Goal: Information Seeking & Learning: Find specific fact

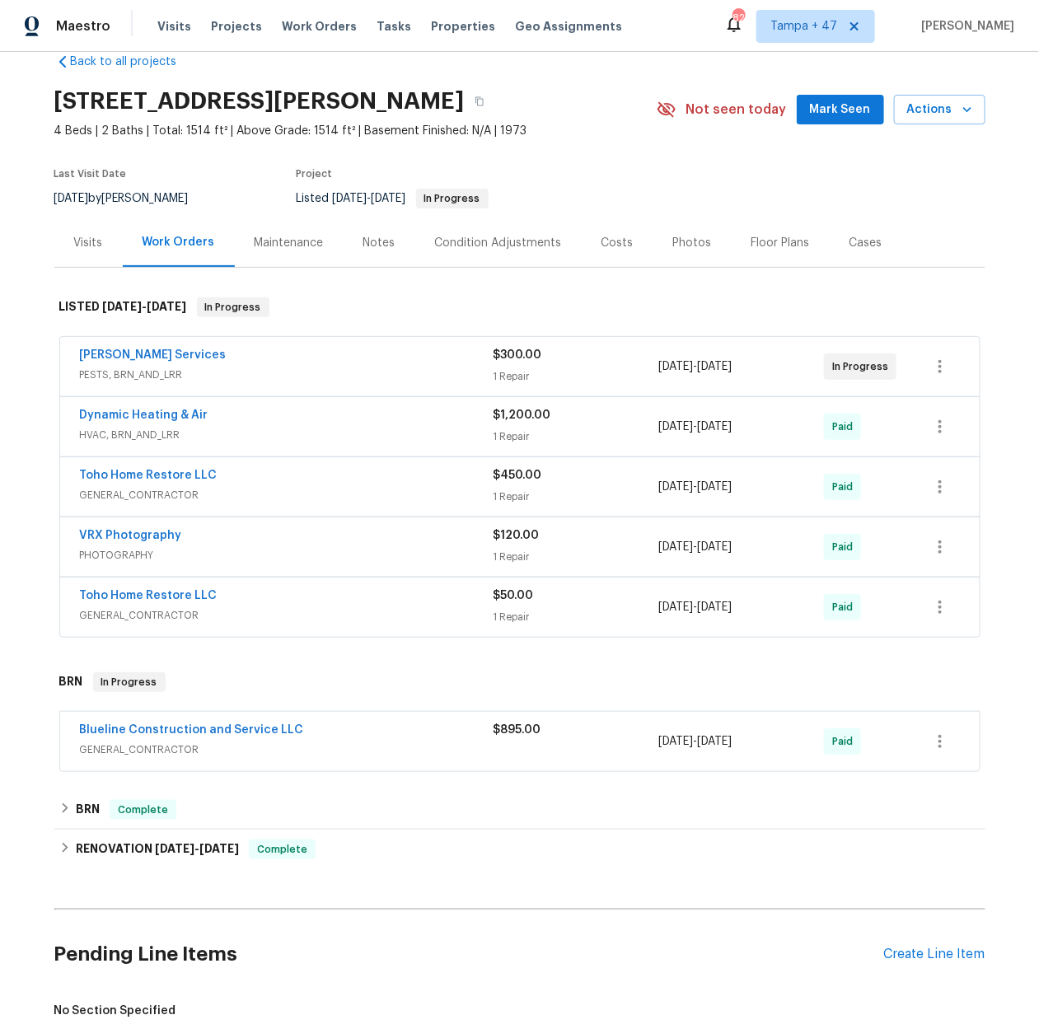
scroll to position [33, 0]
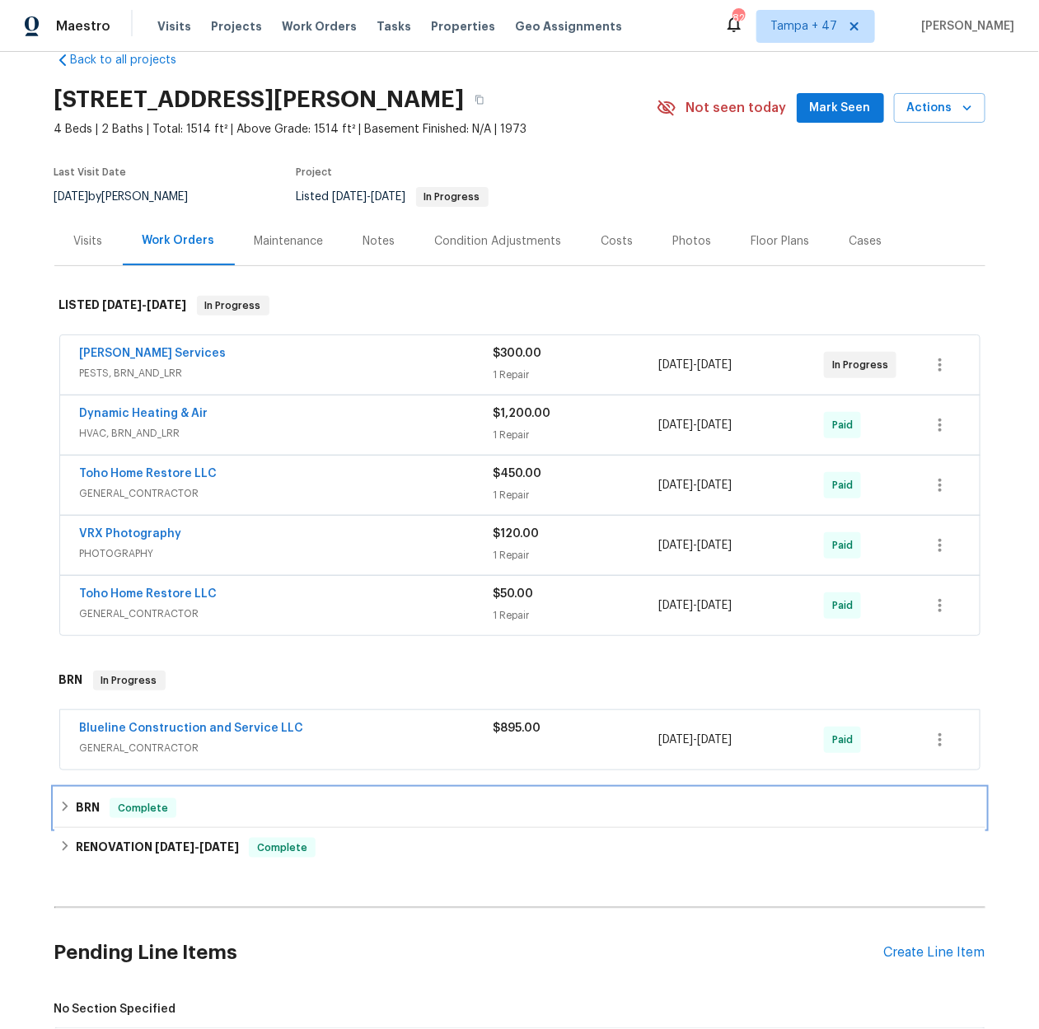
click at [79, 803] on h6 "BRN" at bounding box center [88, 809] width 24 height 20
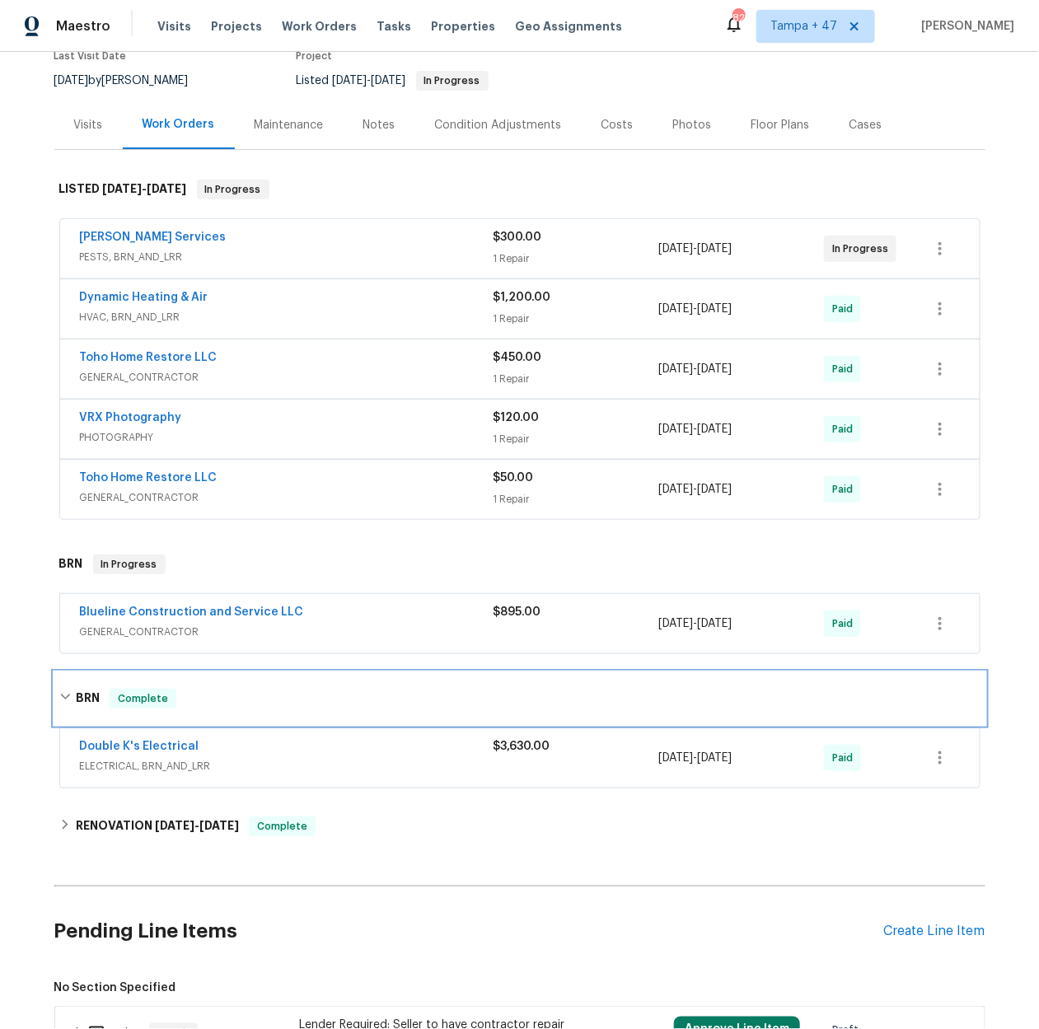
scroll to position [283, 0]
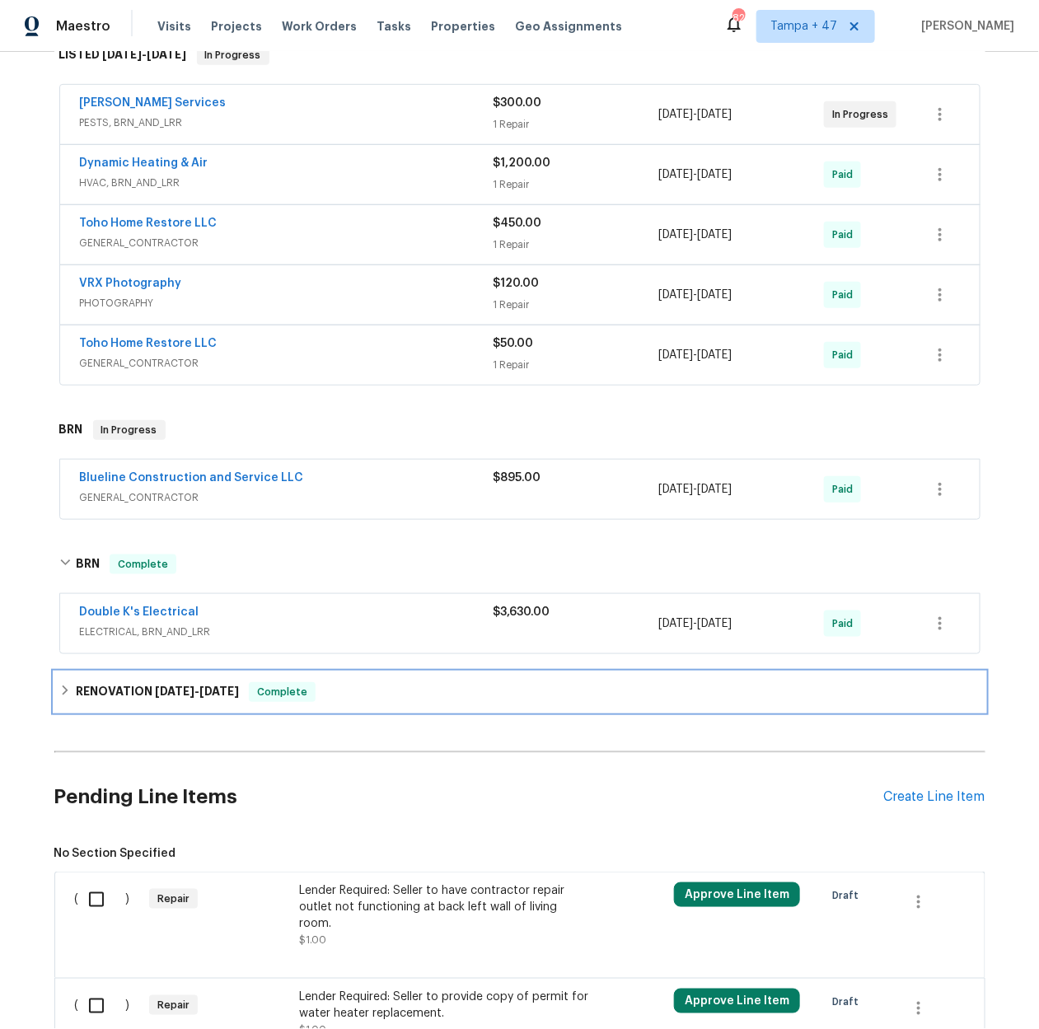
click at [155, 687] on span "[DATE]" at bounding box center [175, 692] width 40 height 12
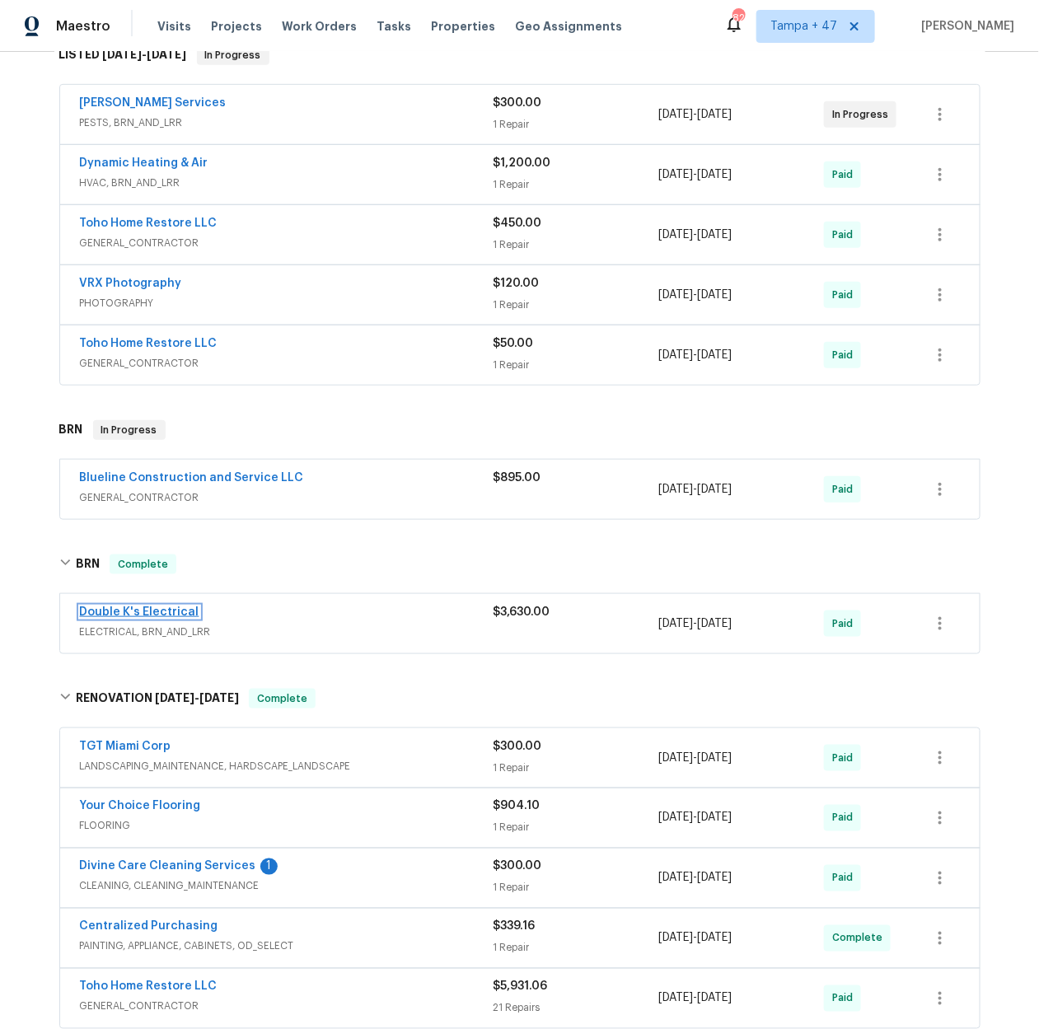
click at [160, 607] on link "Double K's Electrical" at bounding box center [139, 613] width 119 height 12
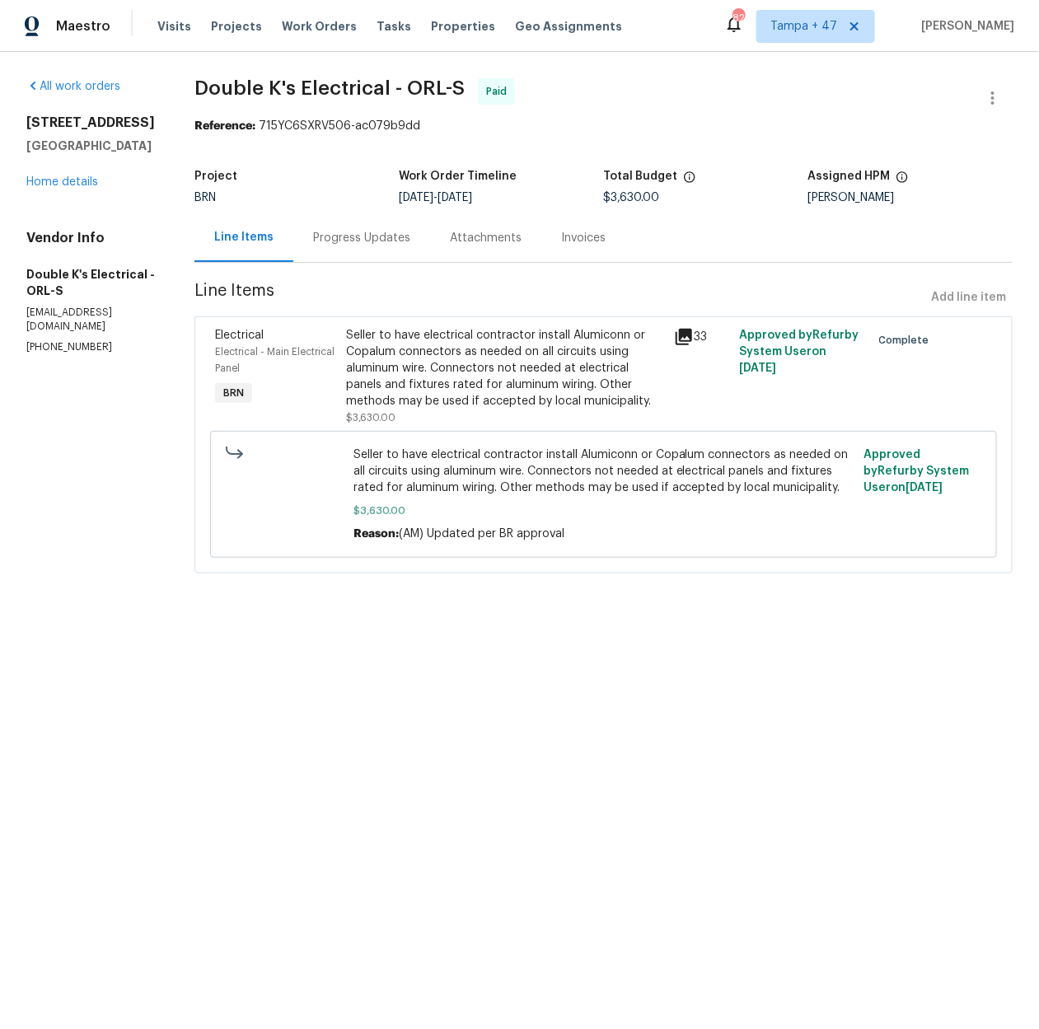
click at [685, 338] on icon at bounding box center [684, 337] width 16 height 16
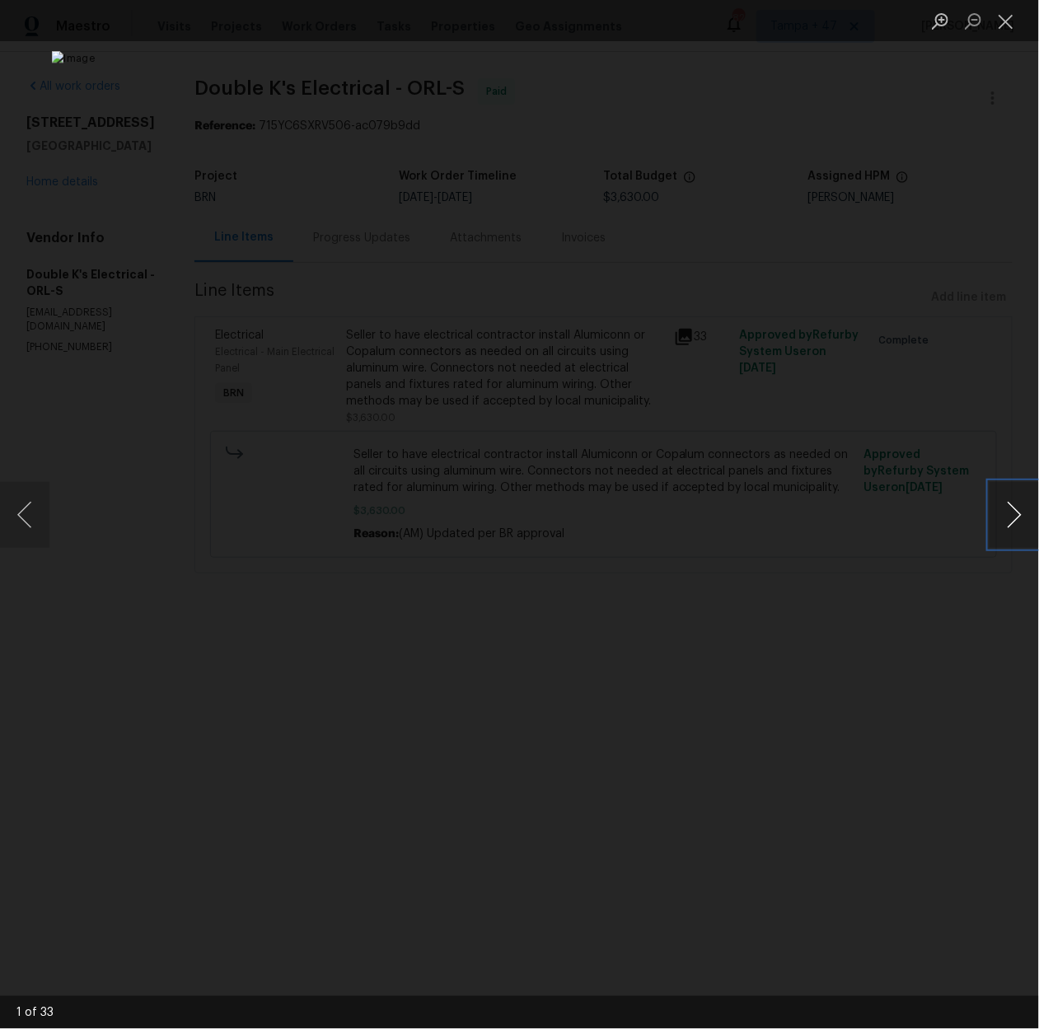
click at [1013, 511] on button "Next image" at bounding box center [1014, 515] width 49 height 66
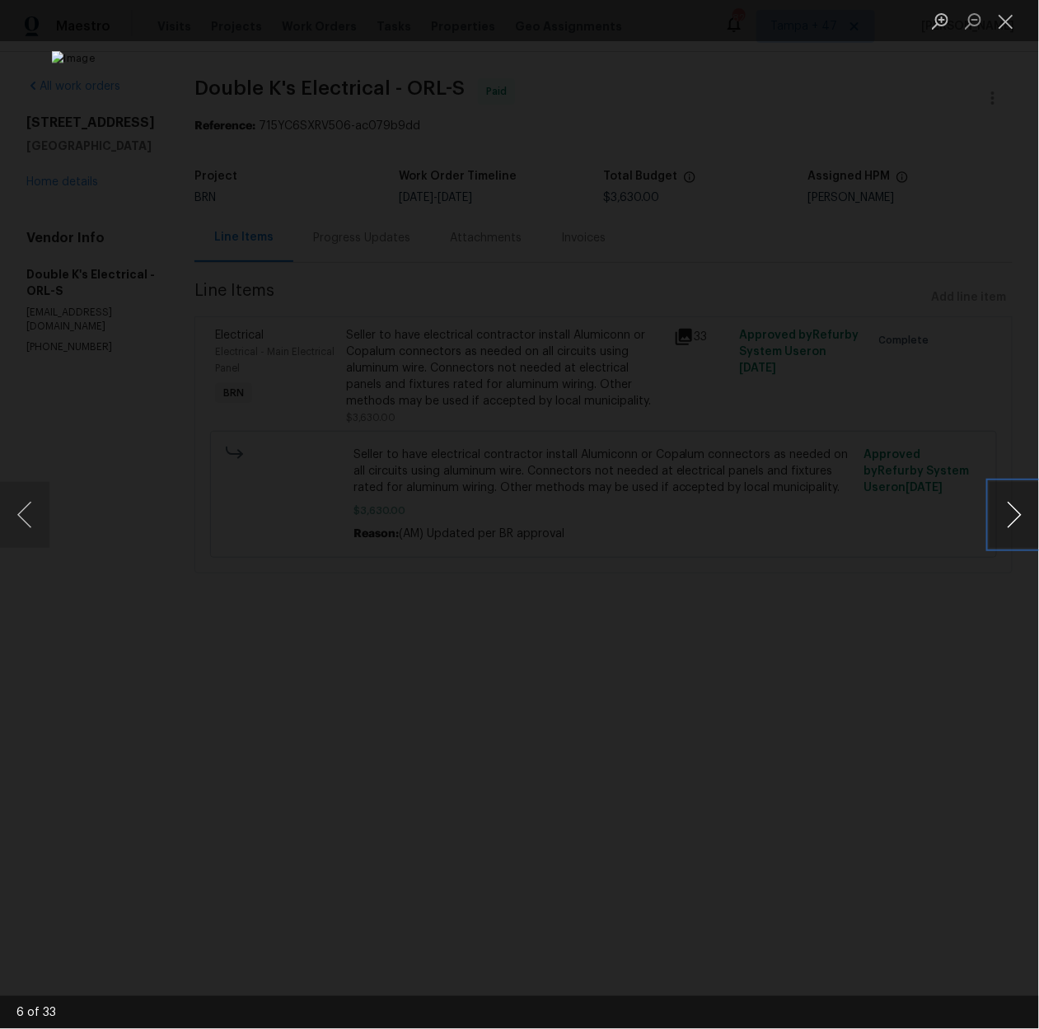
click at [1013, 511] on button "Next image" at bounding box center [1014, 515] width 49 height 66
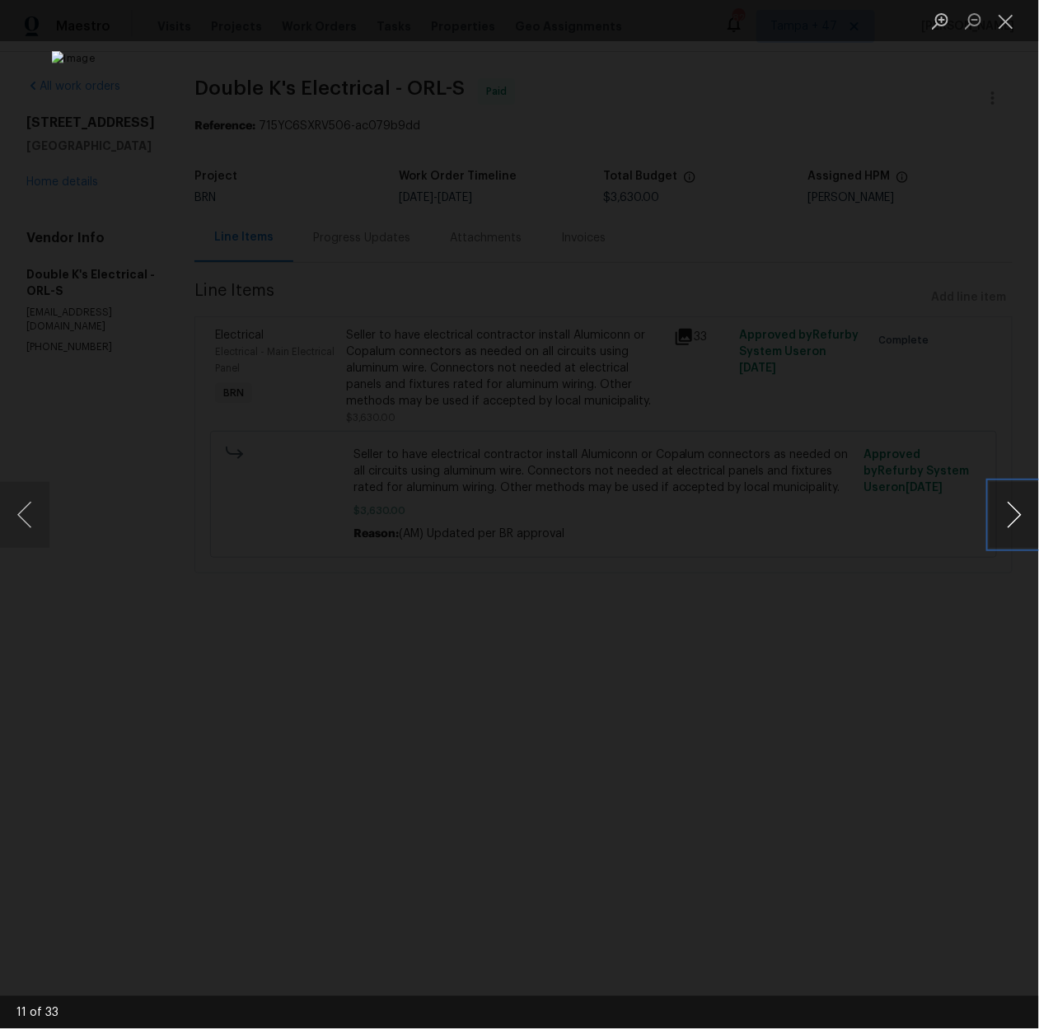
click at [1013, 511] on button "Next image" at bounding box center [1014, 515] width 49 height 66
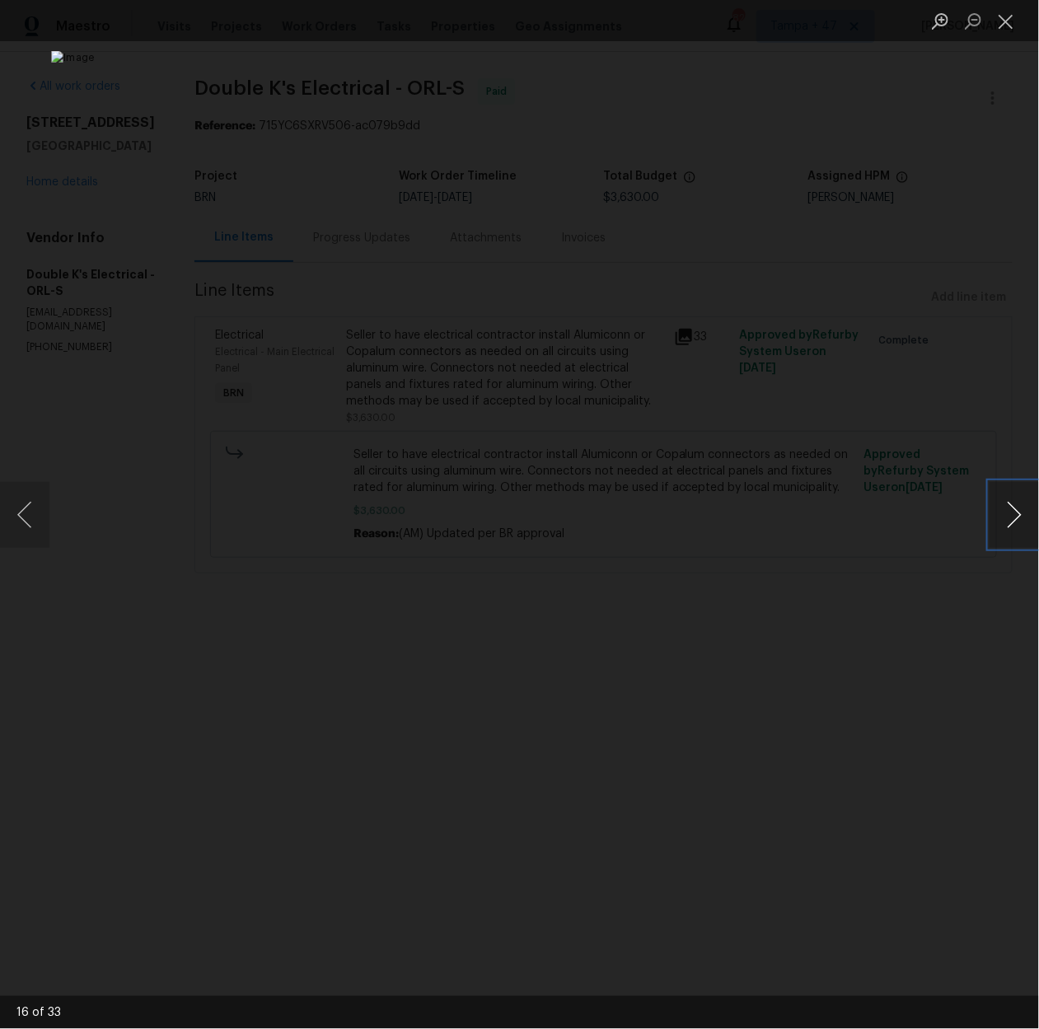
click at [1013, 511] on button "Next image" at bounding box center [1014, 515] width 49 height 66
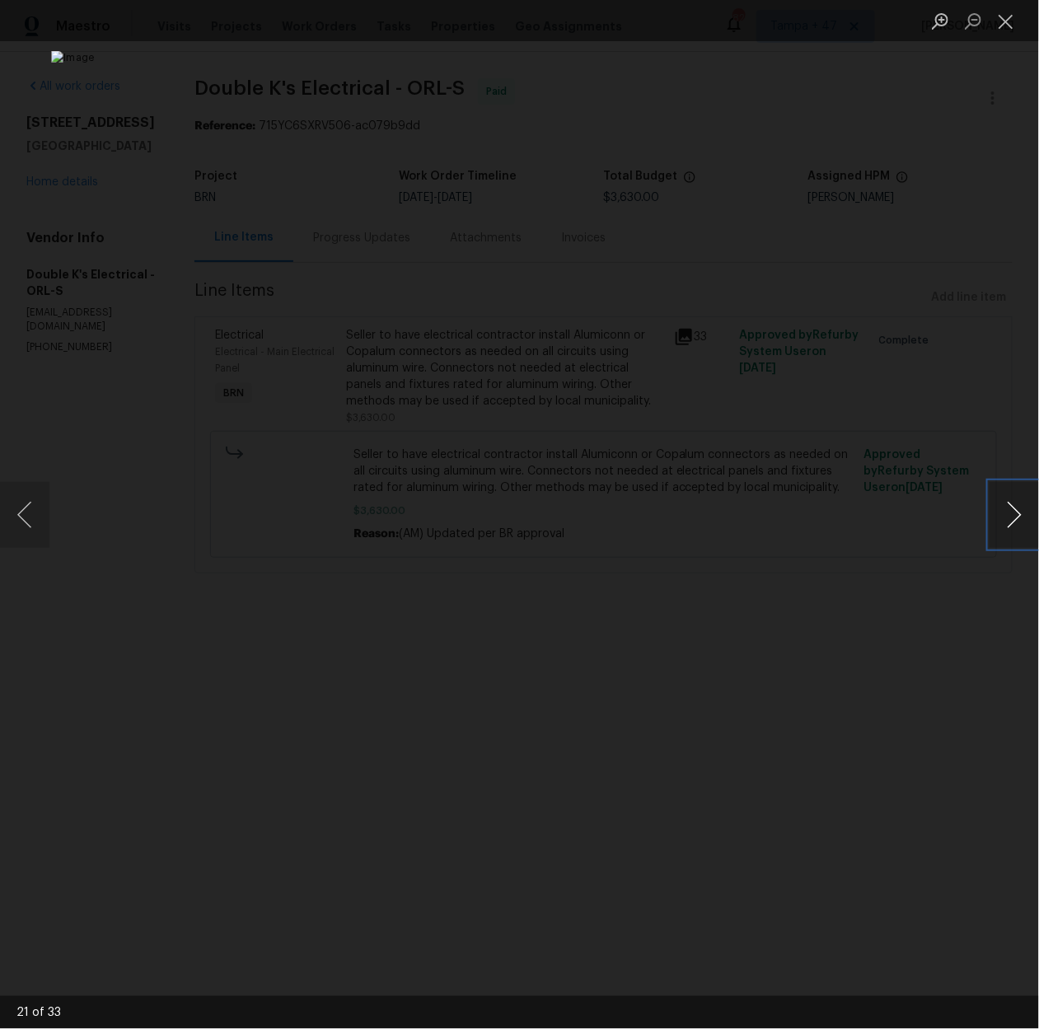
click at [1013, 511] on button "Next image" at bounding box center [1014, 515] width 49 height 66
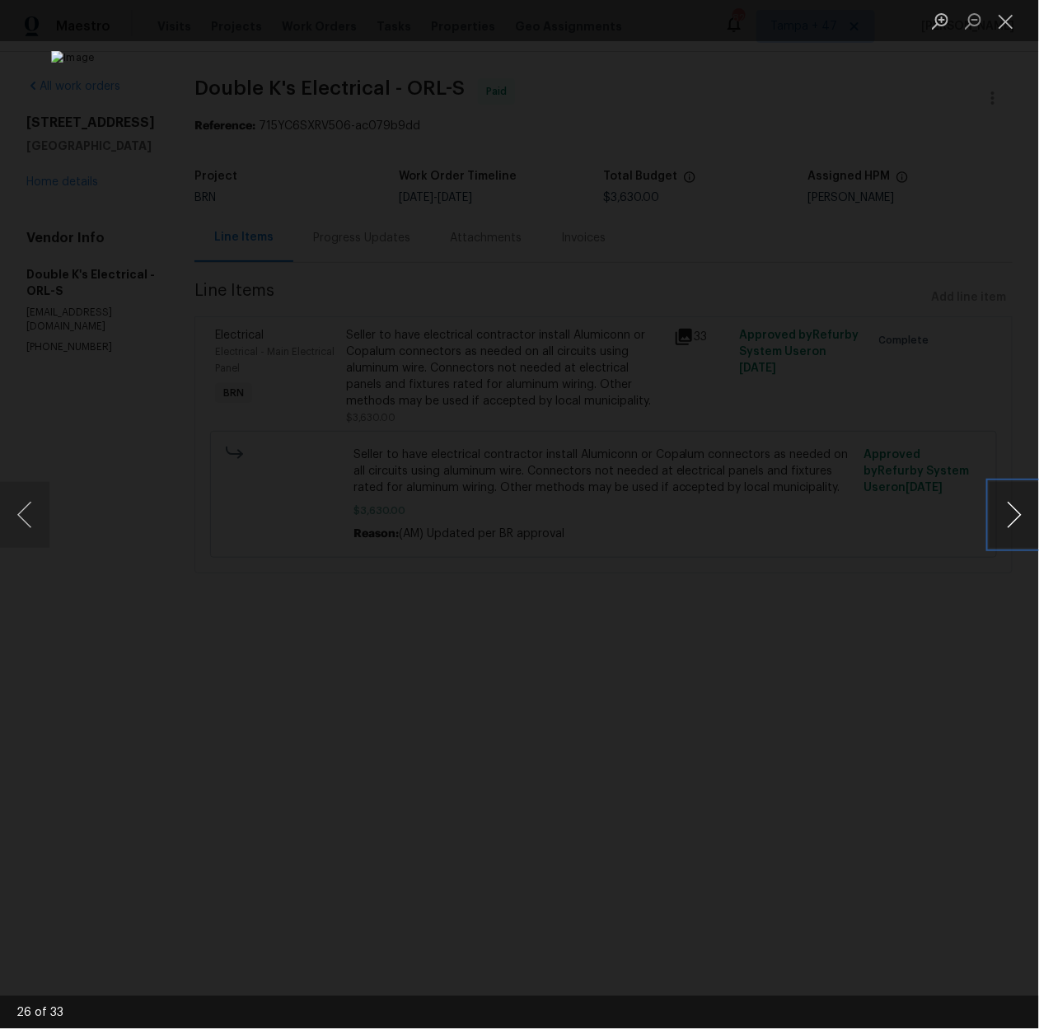
click at [1013, 511] on button "Next image" at bounding box center [1014, 515] width 49 height 66
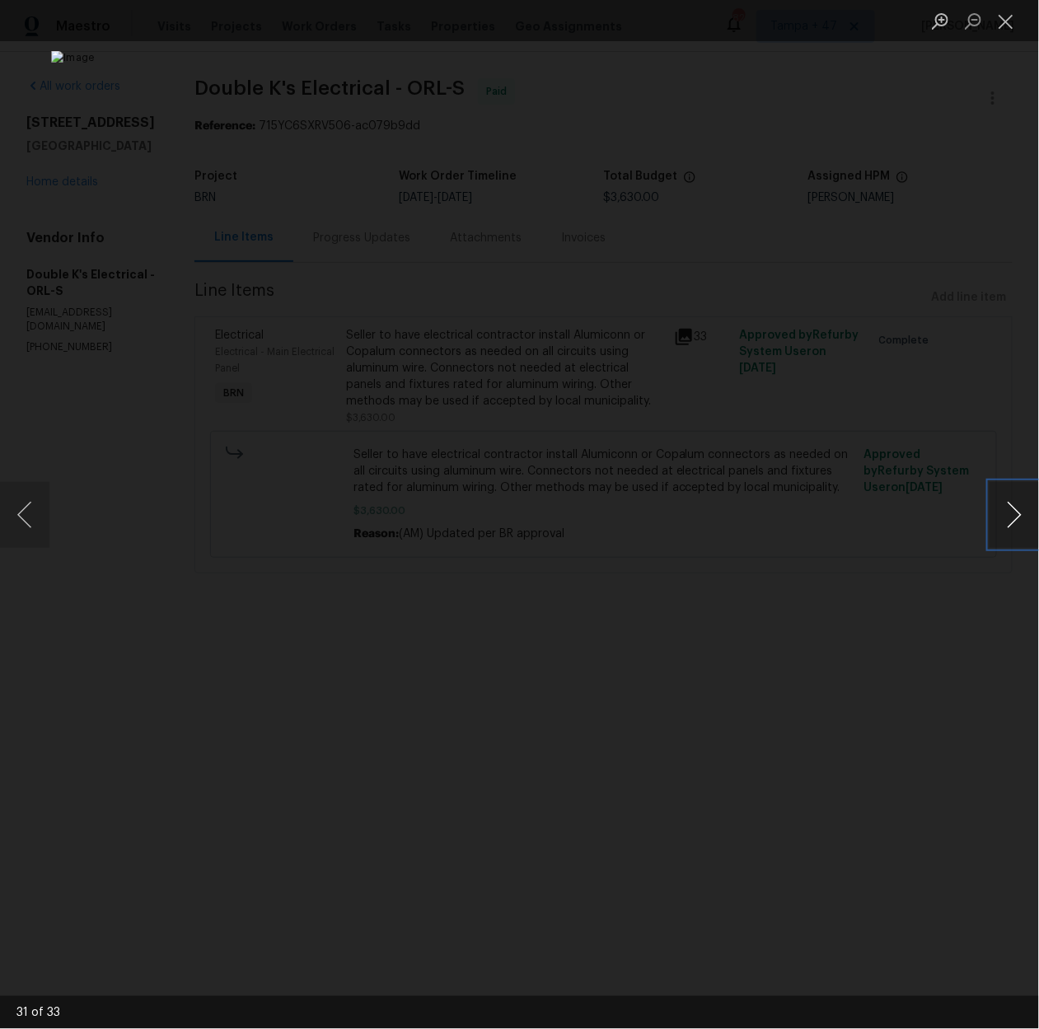
click at [1013, 511] on button "Next image" at bounding box center [1014, 515] width 49 height 66
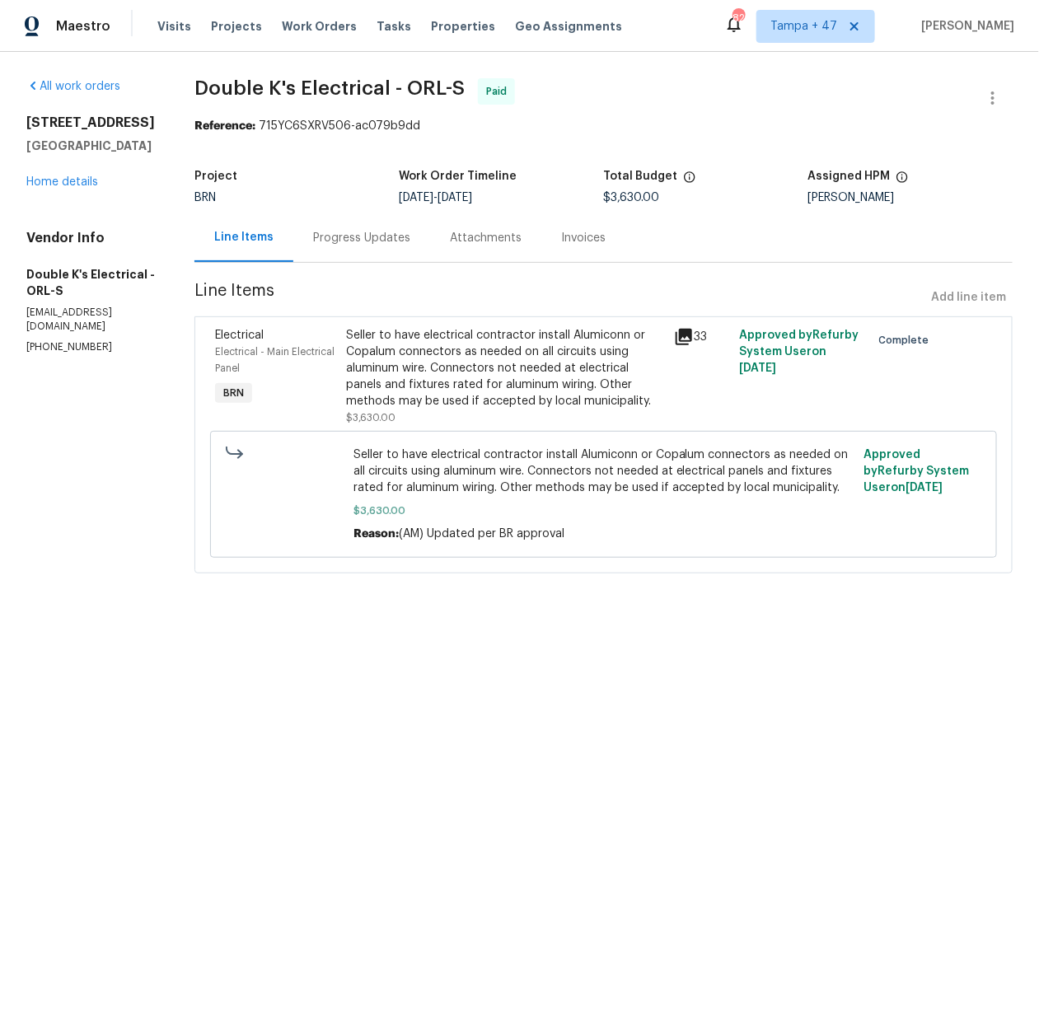
click at [407, 485] on span "Seller to have electrical contractor install Alumiconn or Copalum connectors as…" at bounding box center [604, 471] width 500 height 49
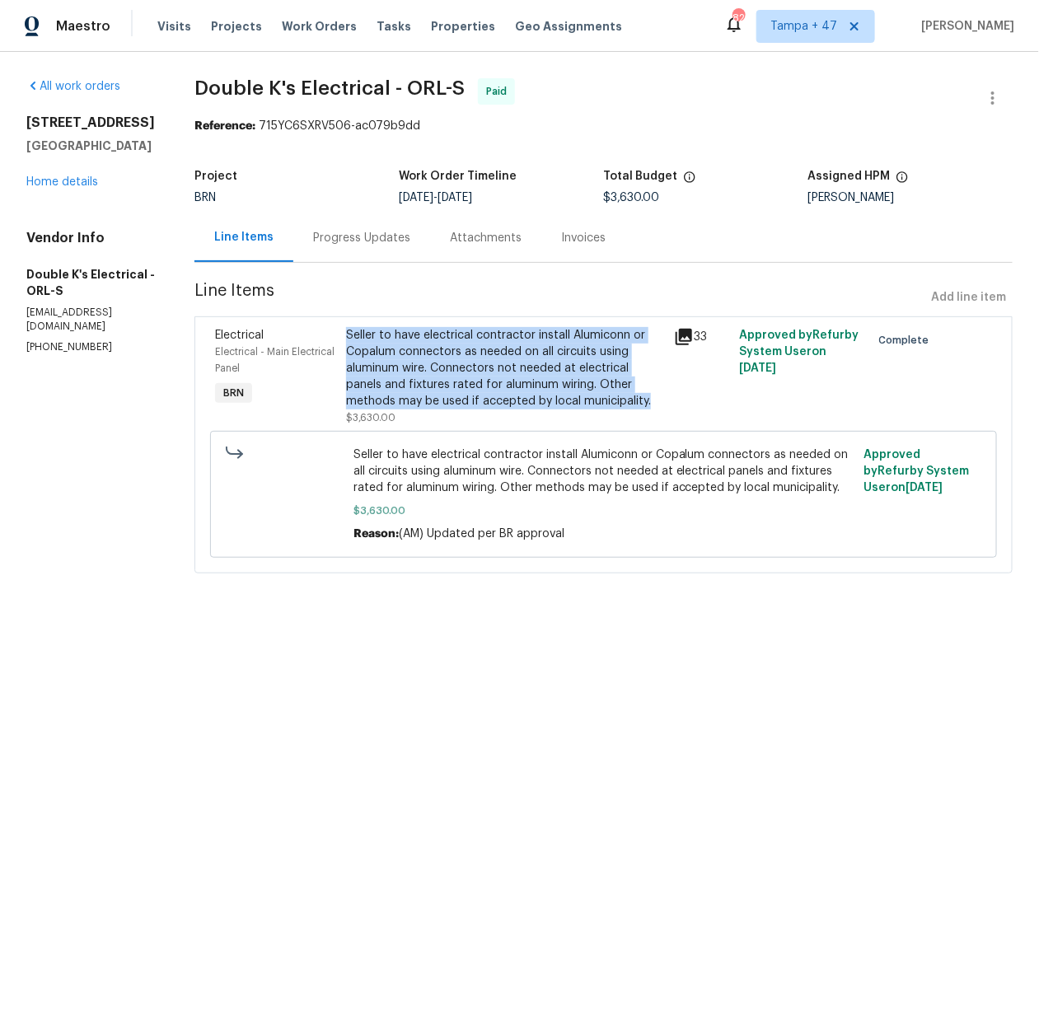
drag, startPoint x: 352, startPoint y: 334, endPoint x: 657, endPoint y: 404, distance: 312.8
click at [657, 404] on div "Seller to have electrical contractor install Alumiconn or Copalum connectors as…" at bounding box center [505, 368] width 318 height 82
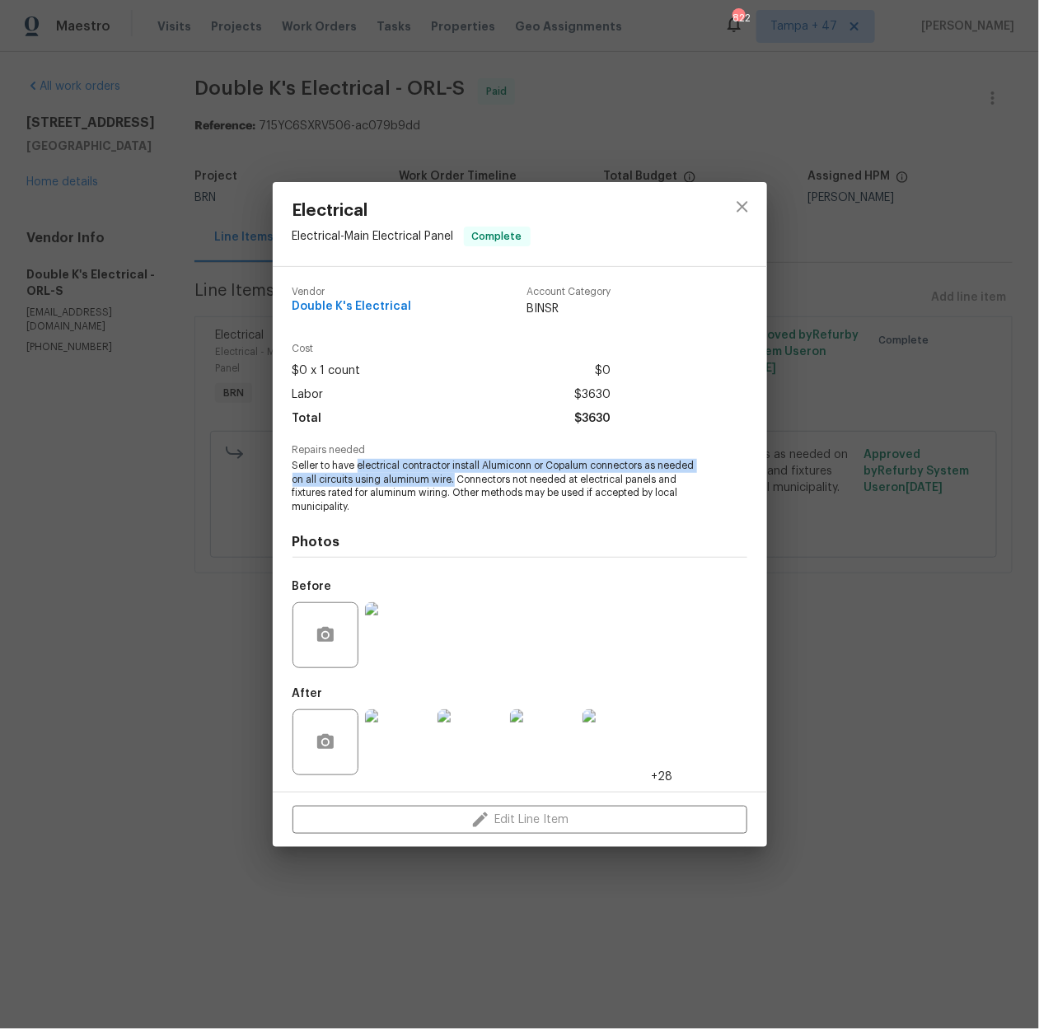
drag, startPoint x: 358, startPoint y: 466, endPoint x: 456, endPoint y: 485, distance: 99.9
click at [456, 485] on span "Seller to have electrical contractor install Alumiconn or Copalum connectors as…" at bounding box center [498, 486] width 410 height 55
copy span "electrical contractor install Alumiconn or Copalum connectors as needed on all …"
click at [881, 494] on div "Electrical Electrical - Main Electrical Panel Complete Vendor Double K's Electr…" at bounding box center [519, 514] width 1039 height 1029
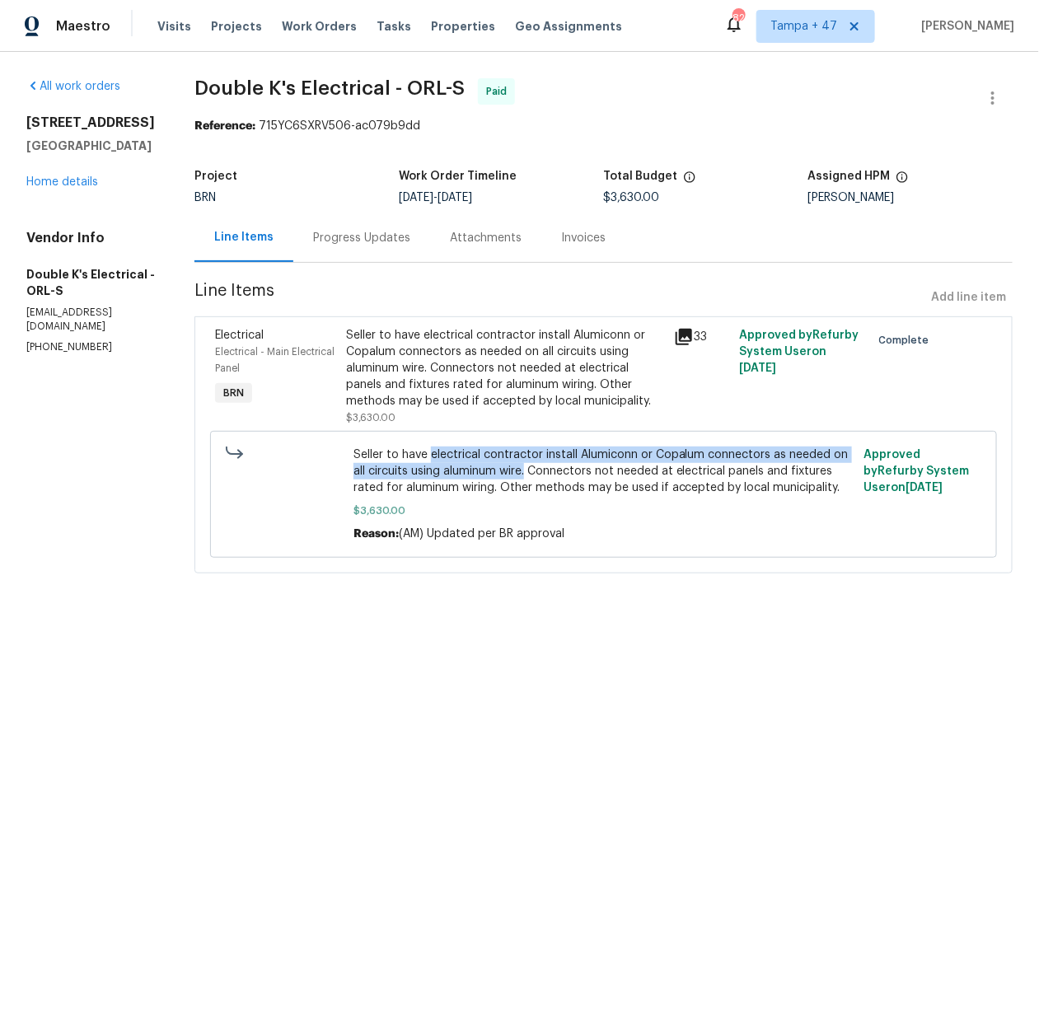
drag, startPoint x: 433, startPoint y: 454, endPoint x: 547, endPoint y: 477, distance: 116.0
click at [547, 477] on span "Seller to have electrical contractor install Alumiconn or Copalum connectors as…" at bounding box center [604, 471] width 500 height 49
copy span "electrical contractor install Alumiconn or Copalum connectors as needed on all …"
click at [683, 336] on icon at bounding box center [684, 337] width 16 height 16
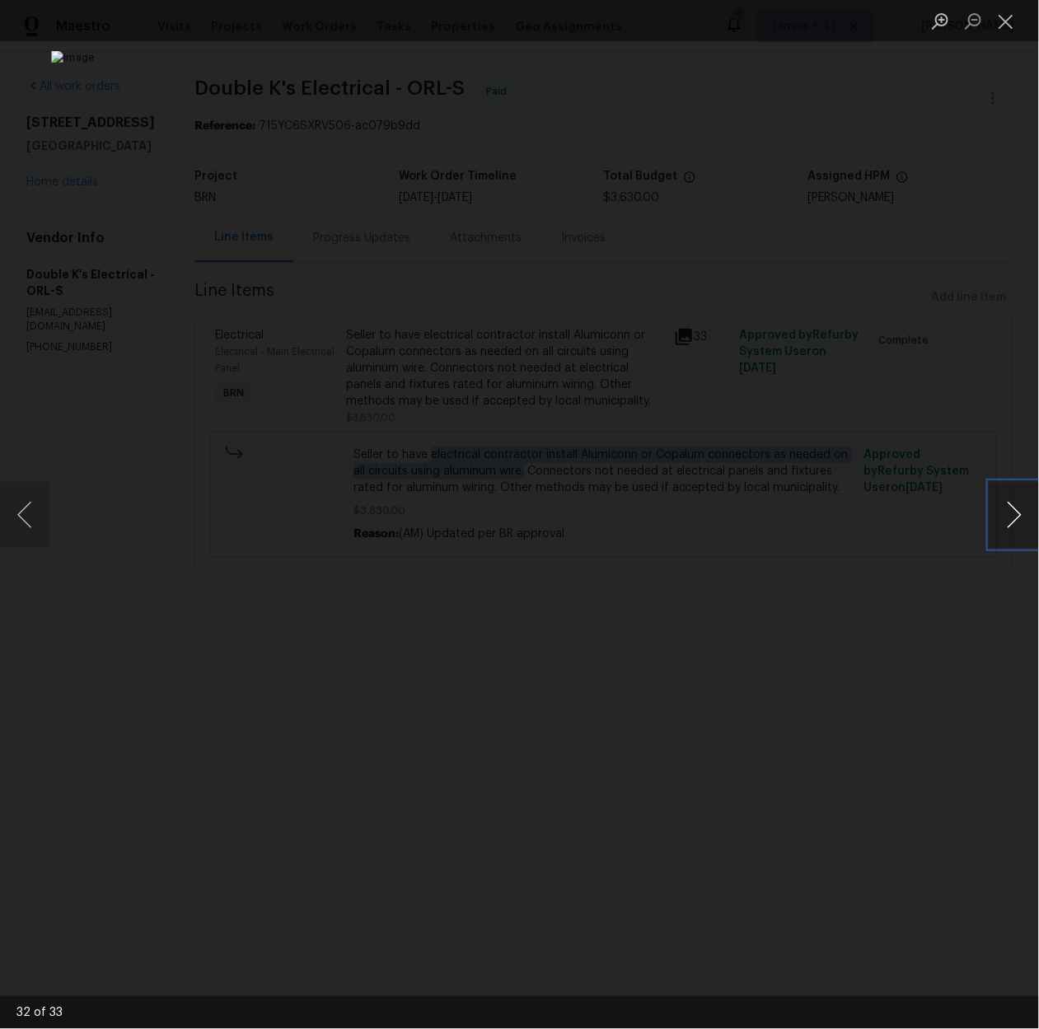
click at [1027, 515] on button "Next image" at bounding box center [1014, 515] width 49 height 66
click at [222, 322] on img "Lightbox" at bounding box center [519, 514] width 1039 height 1029
click at [60, 334] on div "Lightbox" at bounding box center [519, 514] width 1039 height 1029
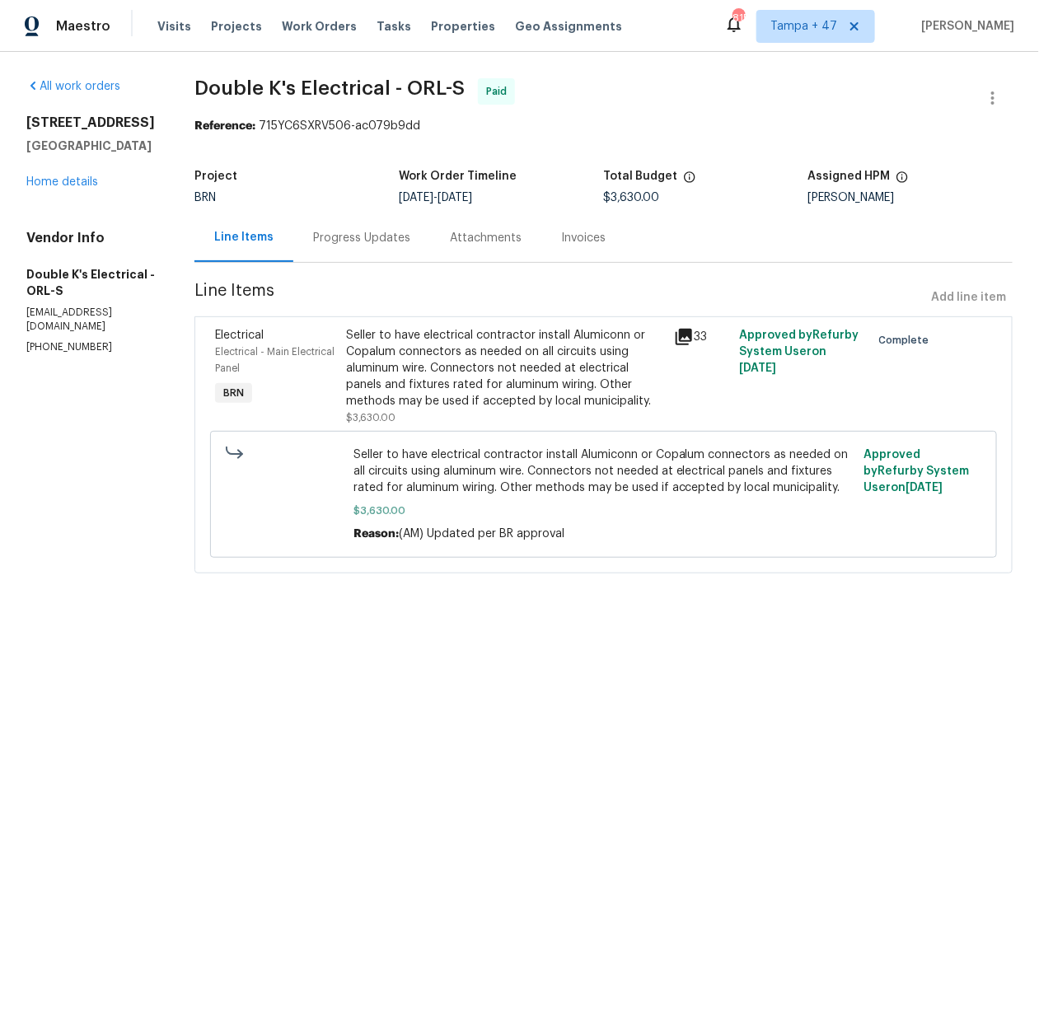
click at [685, 340] on icon at bounding box center [684, 337] width 16 height 16
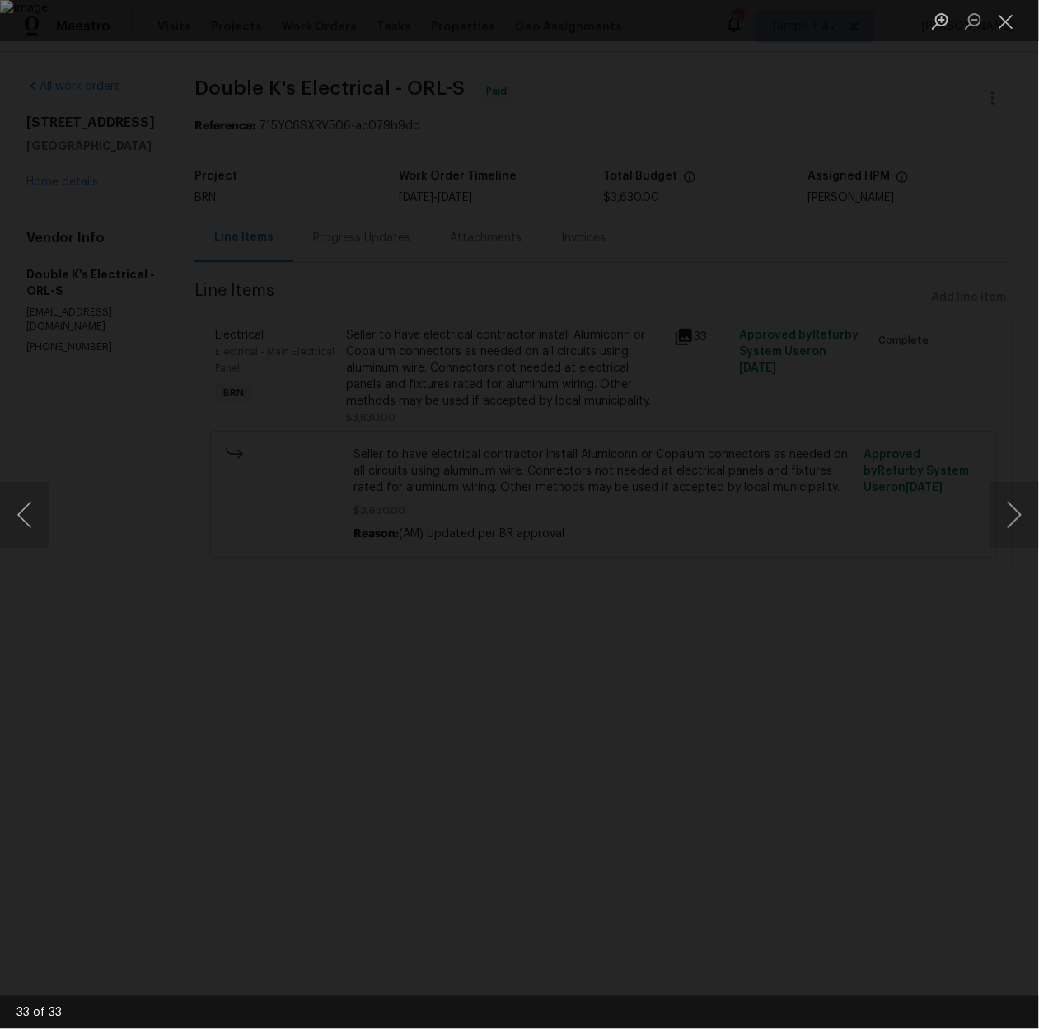
click at [969, 513] on div "Lightbox" at bounding box center [519, 514] width 1039 height 1029
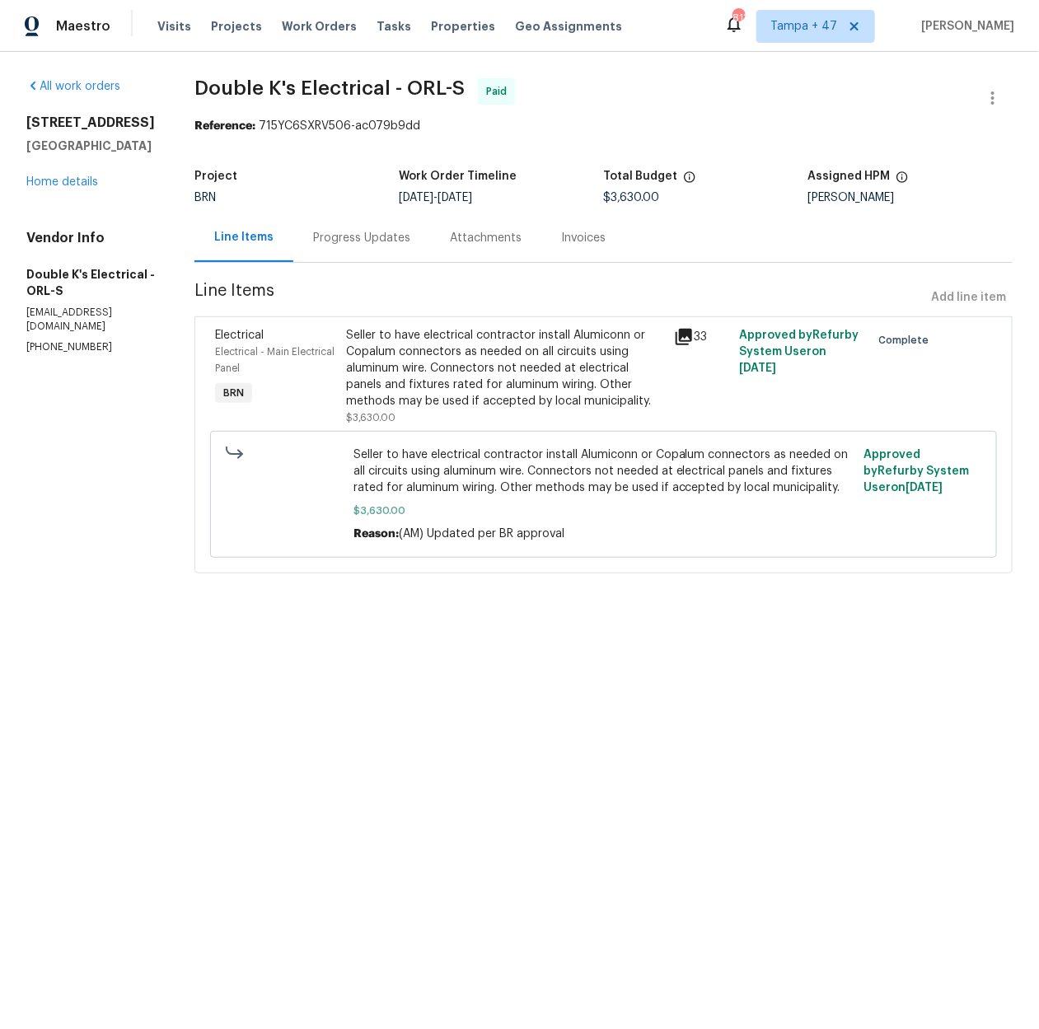
click at [674, 337] on icon at bounding box center [684, 337] width 20 height 20
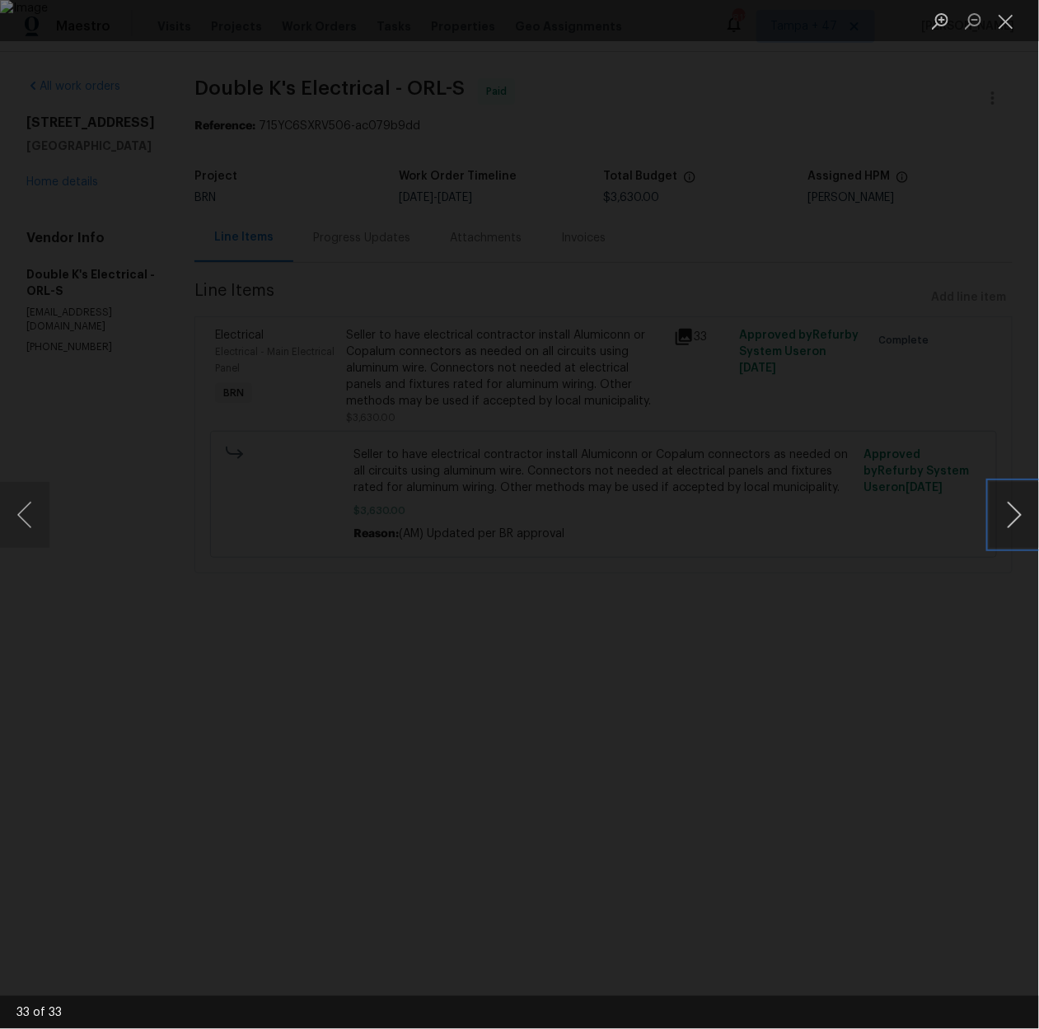
click at [1014, 513] on button "Next image" at bounding box center [1014, 515] width 49 height 66
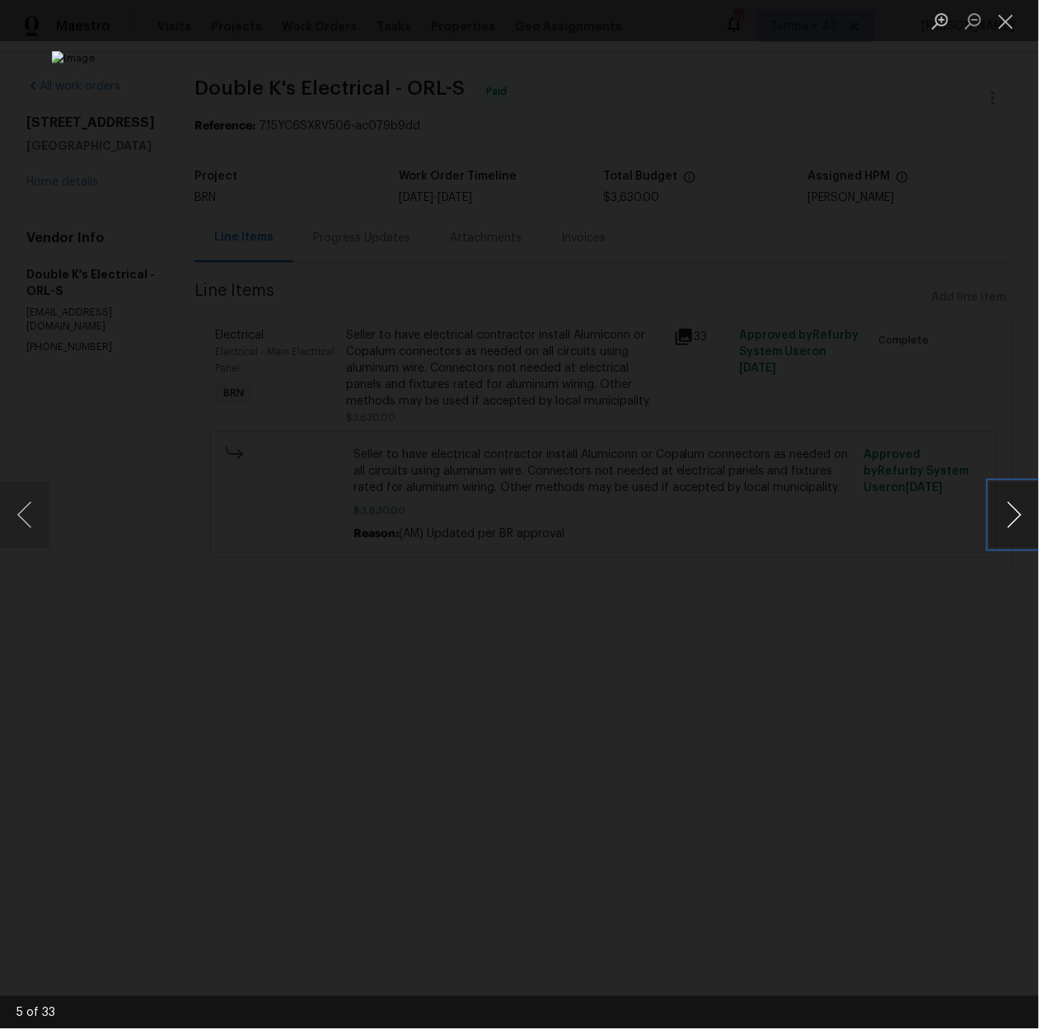
click at [1014, 513] on button "Next image" at bounding box center [1014, 515] width 49 height 66
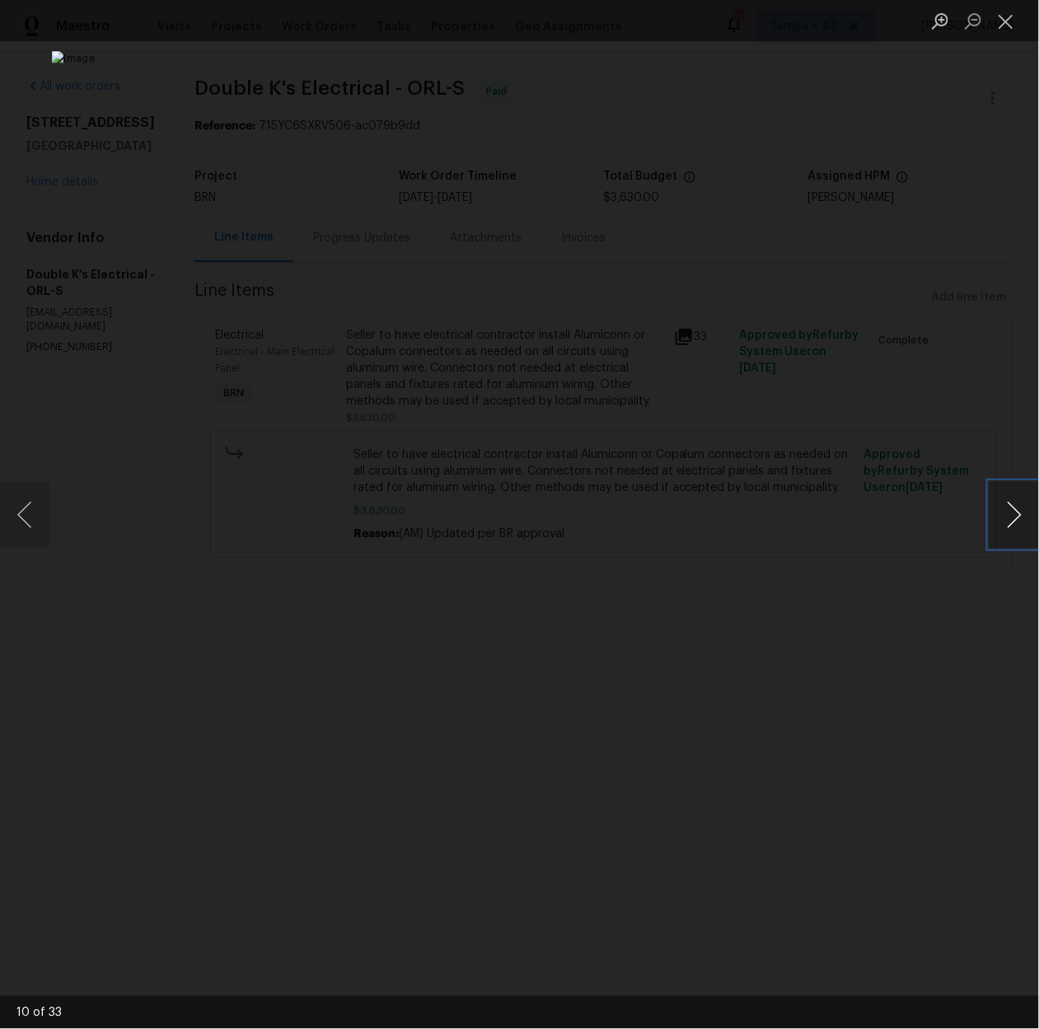
click at [1014, 513] on button "Next image" at bounding box center [1014, 515] width 49 height 66
click at [1003, 16] on button "Close lightbox" at bounding box center [1006, 21] width 33 height 29
